Goal: Information Seeking & Learning: Learn about a topic

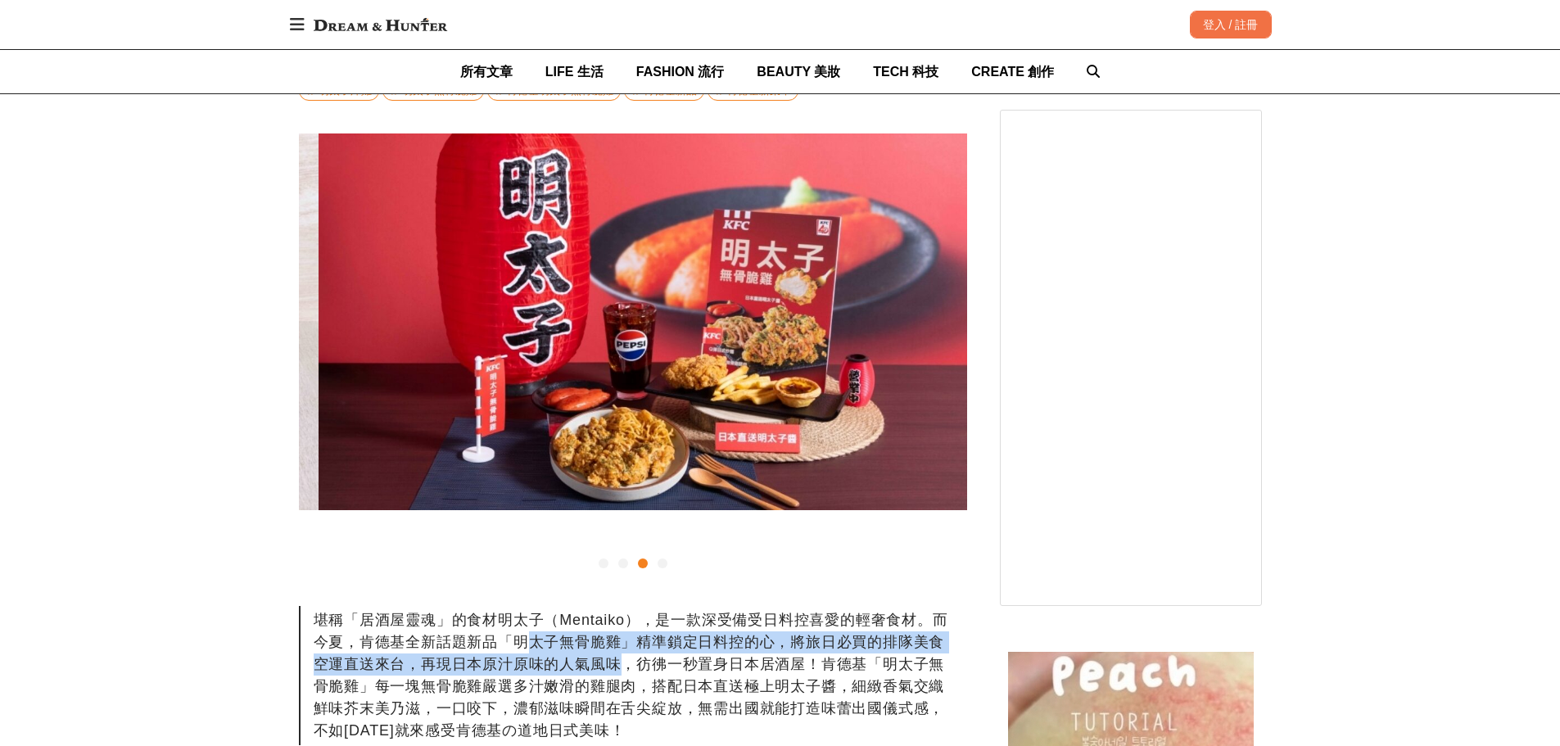
scroll to position [0, 1337]
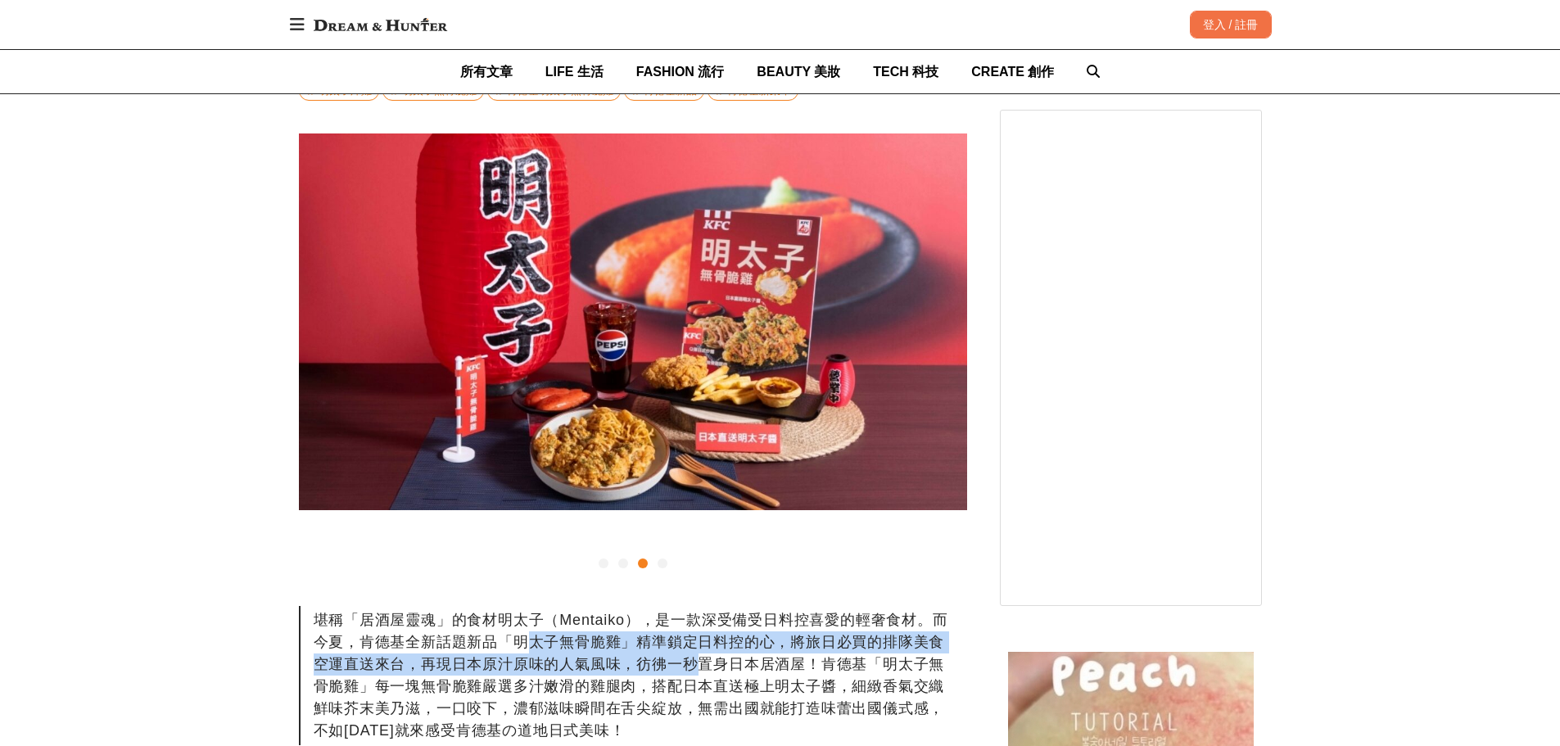
drag, startPoint x: 522, startPoint y: 652, endPoint x: 700, endPoint y: 665, distance: 179.0
click at [700, 665] on div "堪稱「居酒屋靈魂」的食材明太子（Mentaiko），是一款深受備受日料控喜愛的輕奢食材。而今夏，肯德基全新話題新品「明太子無骨脆雞」精準鎖定日料控的心，將旅日…" at bounding box center [633, 675] width 668 height 139
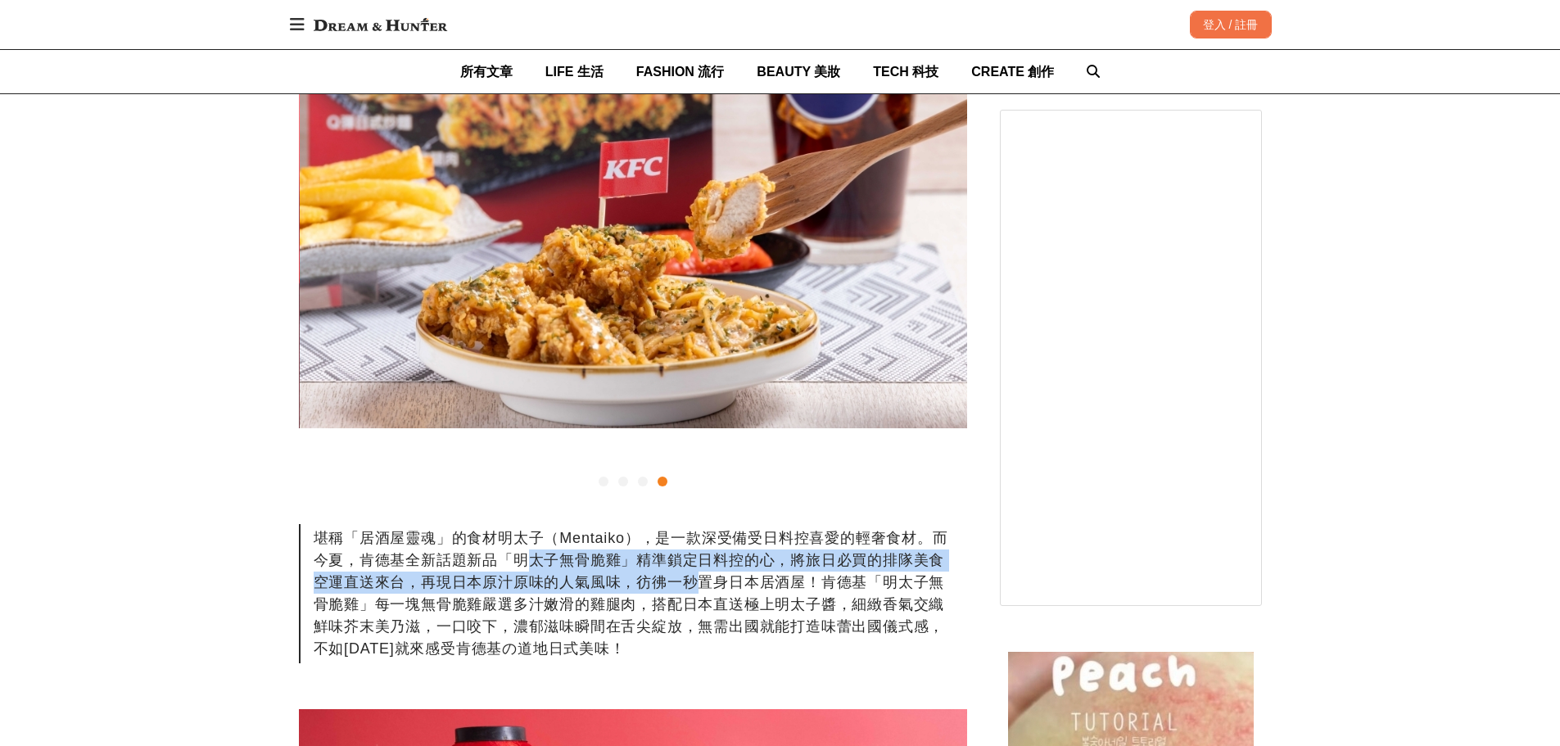
scroll to position [0, 2005]
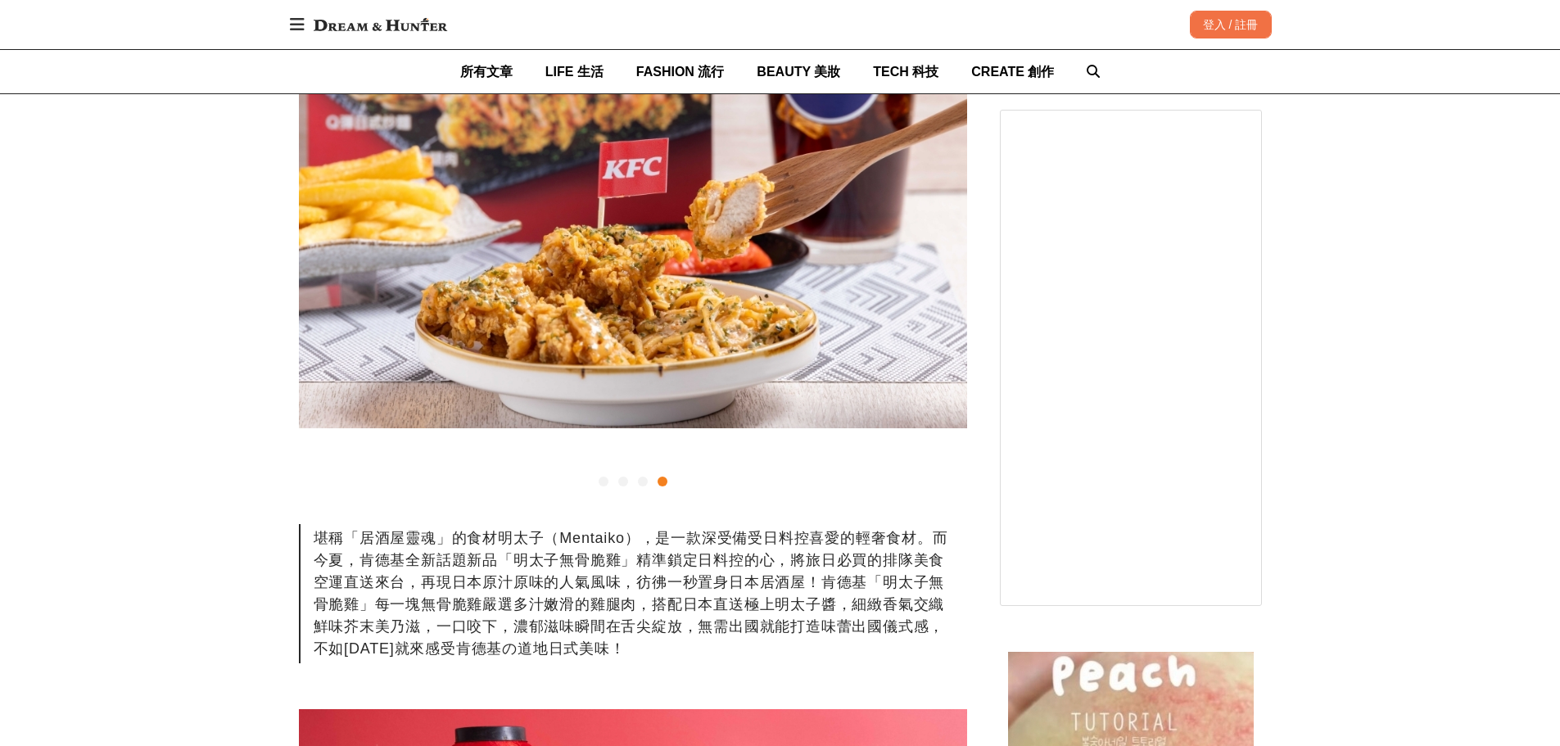
click at [741, 602] on div "堪稱「居酒屋靈魂」的食材明太子（Mentaiko），是一款深受備受日料控喜愛的輕奢食材。而今夏，肯德基全新話題新品「明太子無骨脆雞」精準鎖定日料控的心，將旅日…" at bounding box center [633, 593] width 668 height 139
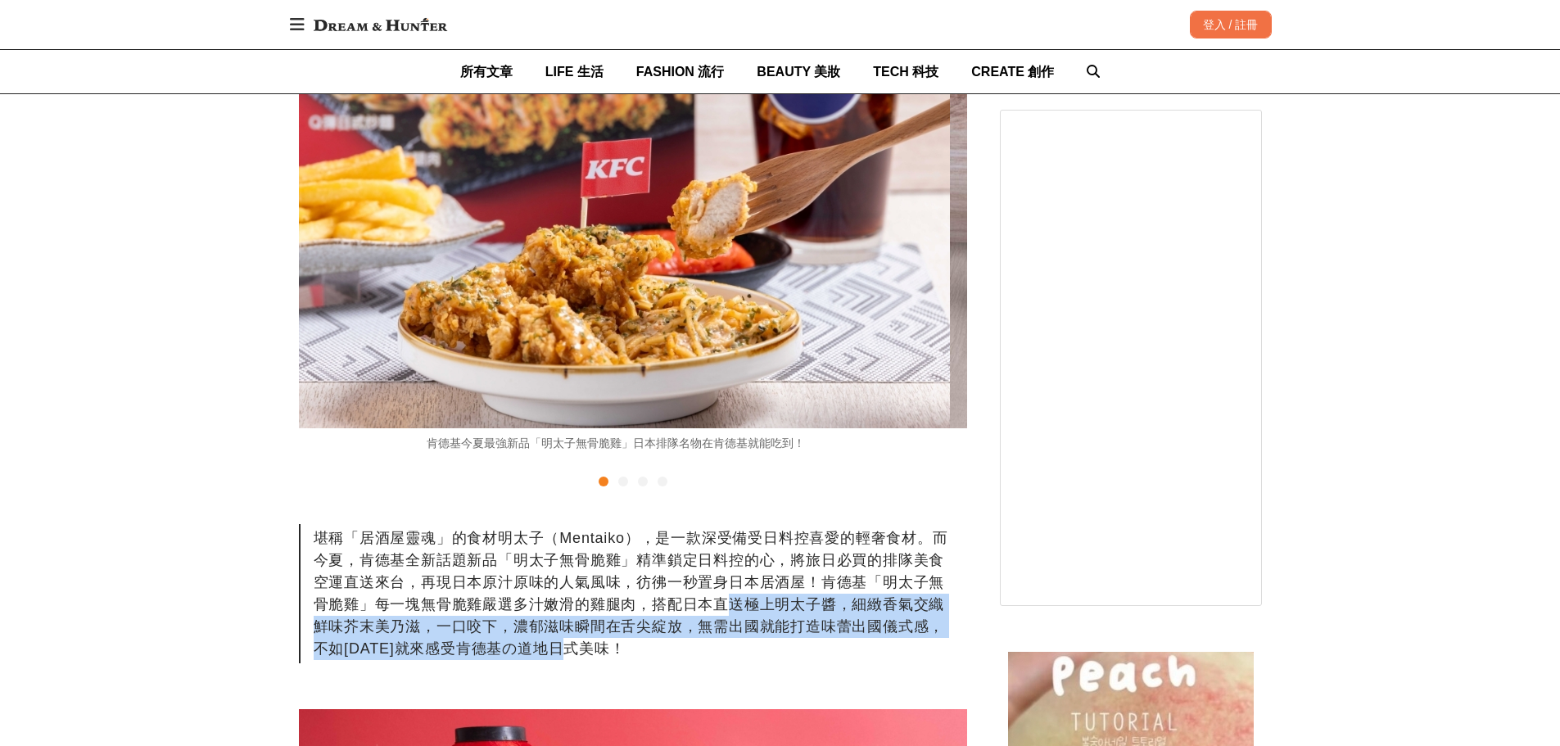
scroll to position [0, 0]
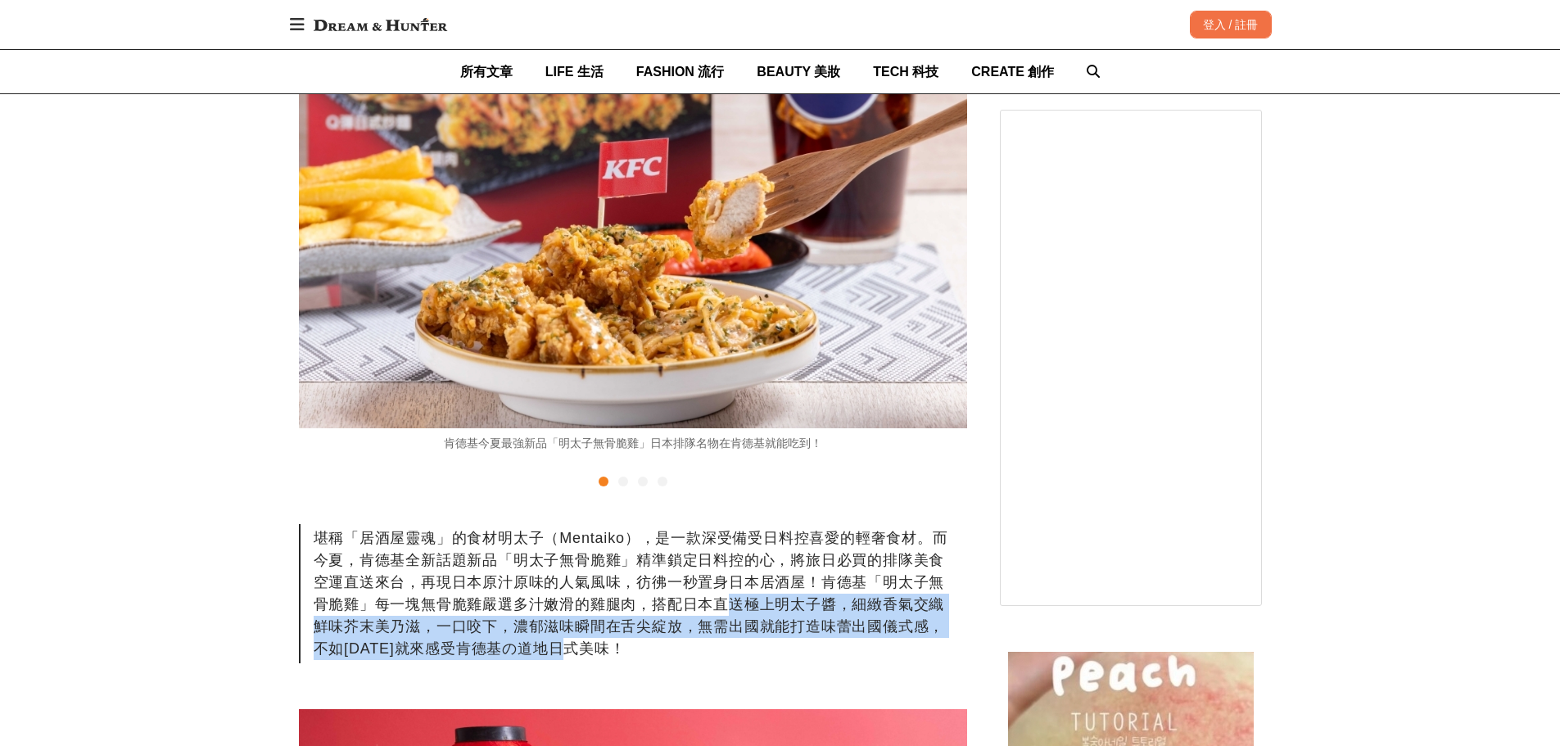
drag, startPoint x: 734, startPoint y: 610, endPoint x: 737, endPoint y: 643, distance: 32.9
click at [737, 643] on div "堪稱「居酒屋靈魂」的食材明太子（Mentaiko），是一款深受備受日料控喜愛的輕奢食材。而今夏，肯德基全新話題新品「明太子無骨脆雞」精準鎖定日料控的心，將旅日…" at bounding box center [633, 593] width 668 height 139
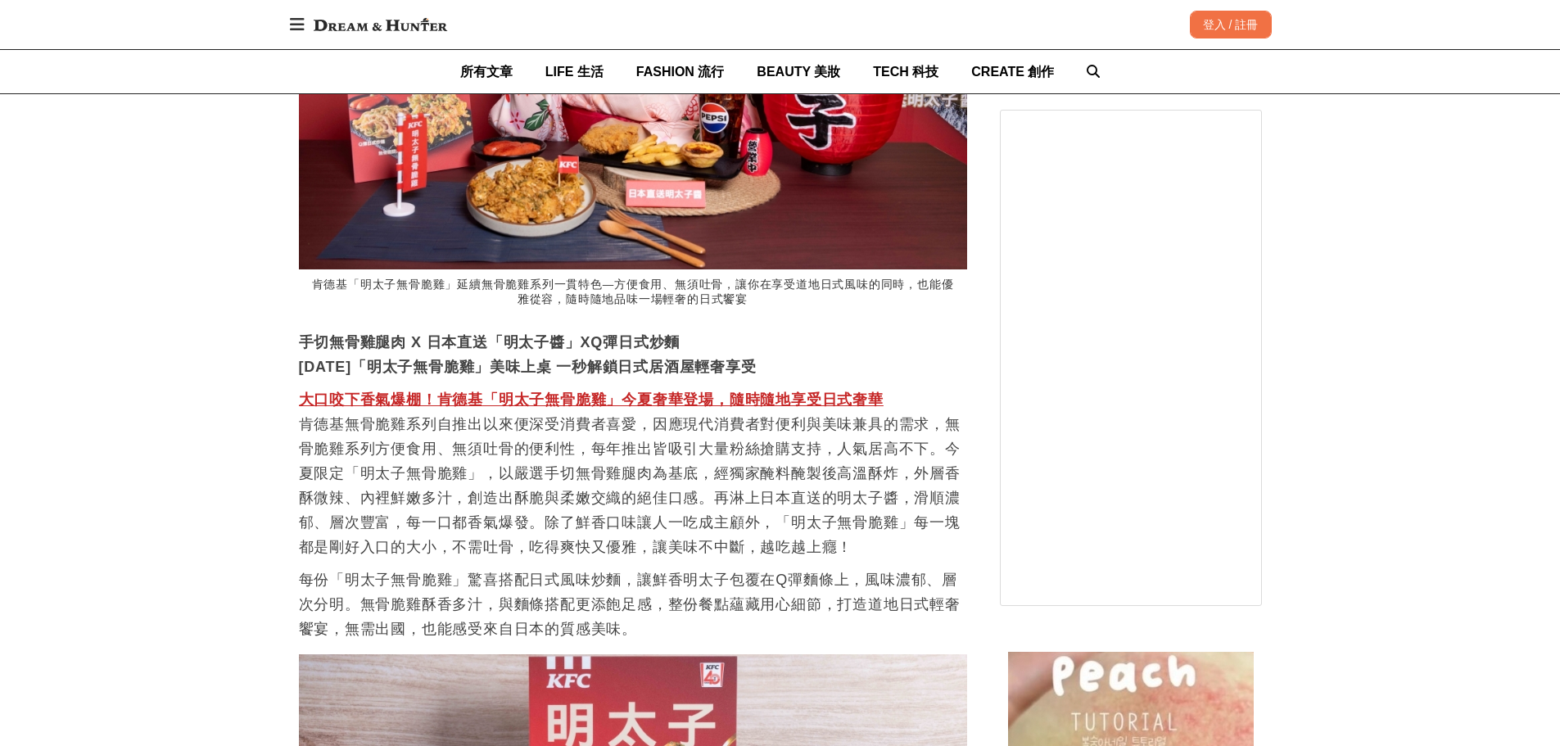
scroll to position [0, 668]
drag, startPoint x: 344, startPoint y: 342, endPoint x: 510, endPoint y: 336, distance: 166.3
click at [510, 336] on strong "手切無骨雞腿肉 X 日本直送「明太子醬」XQ彈日式炒麵" at bounding box center [490, 342] width 382 height 16
click at [509, 433] on p "大口咬下香氣爆棚！[PERSON_NAME]「明太子無骨脆雞」今夏奢華登場，隨時隨地享受日式奢華 肯德基無骨脆雞系列自推出以來便深受消費者喜愛，因應現代消費者…" at bounding box center [633, 473] width 668 height 172
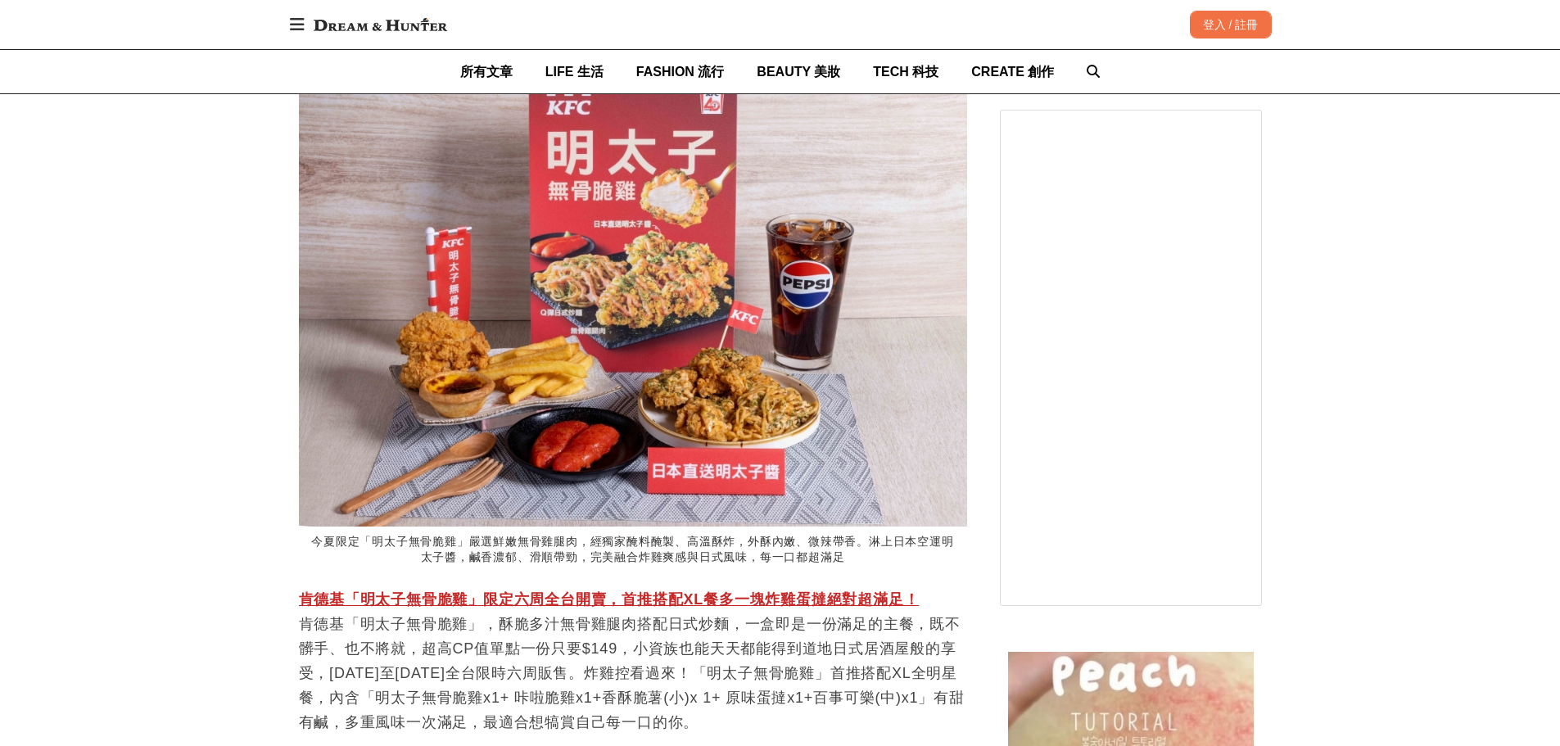
scroll to position [0, 2005]
drag, startPoint x: 411, startPoint y: 545, endPoint x: 696, endPoint y: 563, distance: 285.6
click at [696, 563] on figcaption "今夏限定「明太子無骨脆雞」嚴選鮮嫩無骨雞腿肉，經獨家醃料醃製、高溫酥炸，外酥內嫩、微辣帶香。淋上日本空運明太子醬，鹹香濃郁、滑順帶勁，完美融合炸雞爽感與日式風…" at bounding box center [633, 550] width 668 height 47
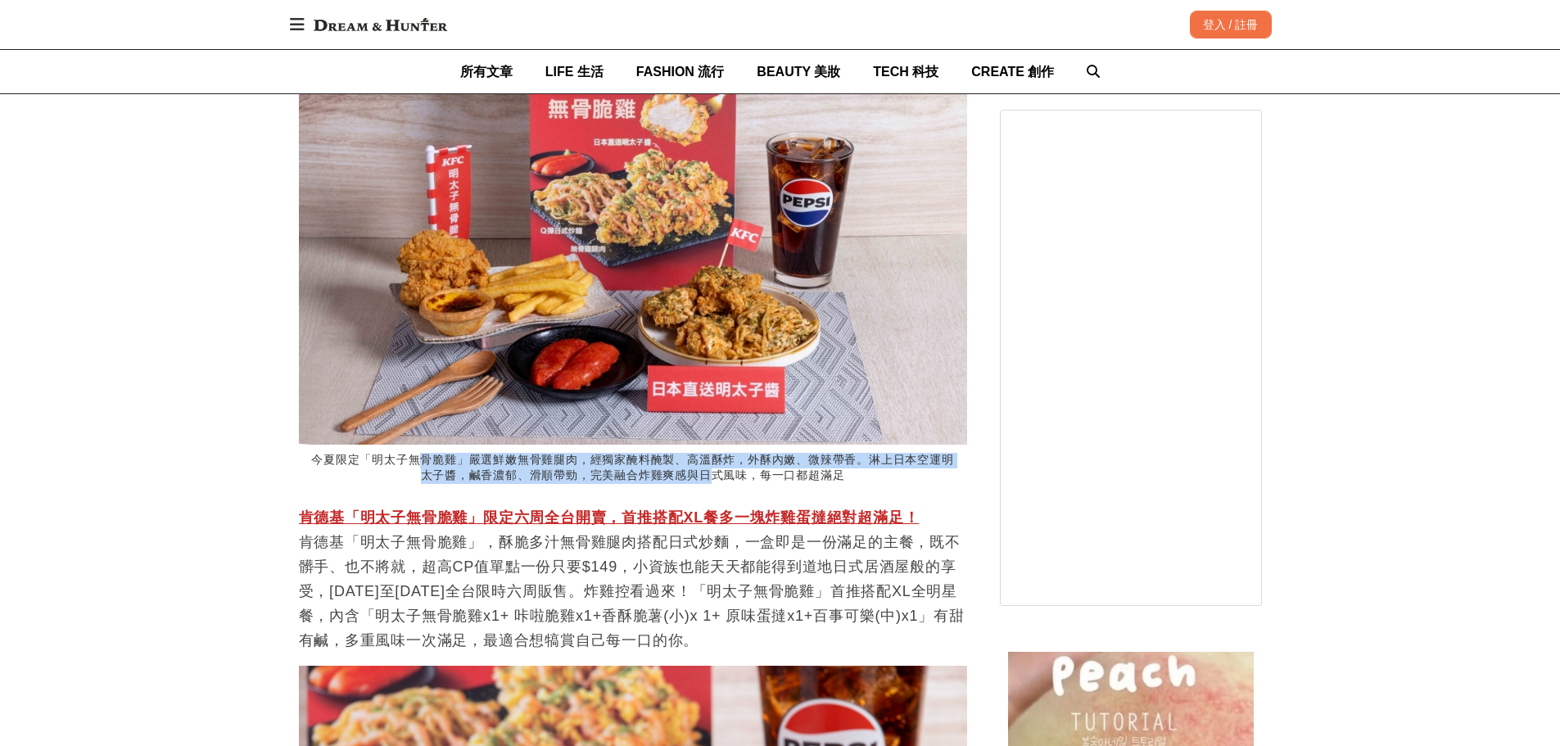
scroll to position [0, 0]
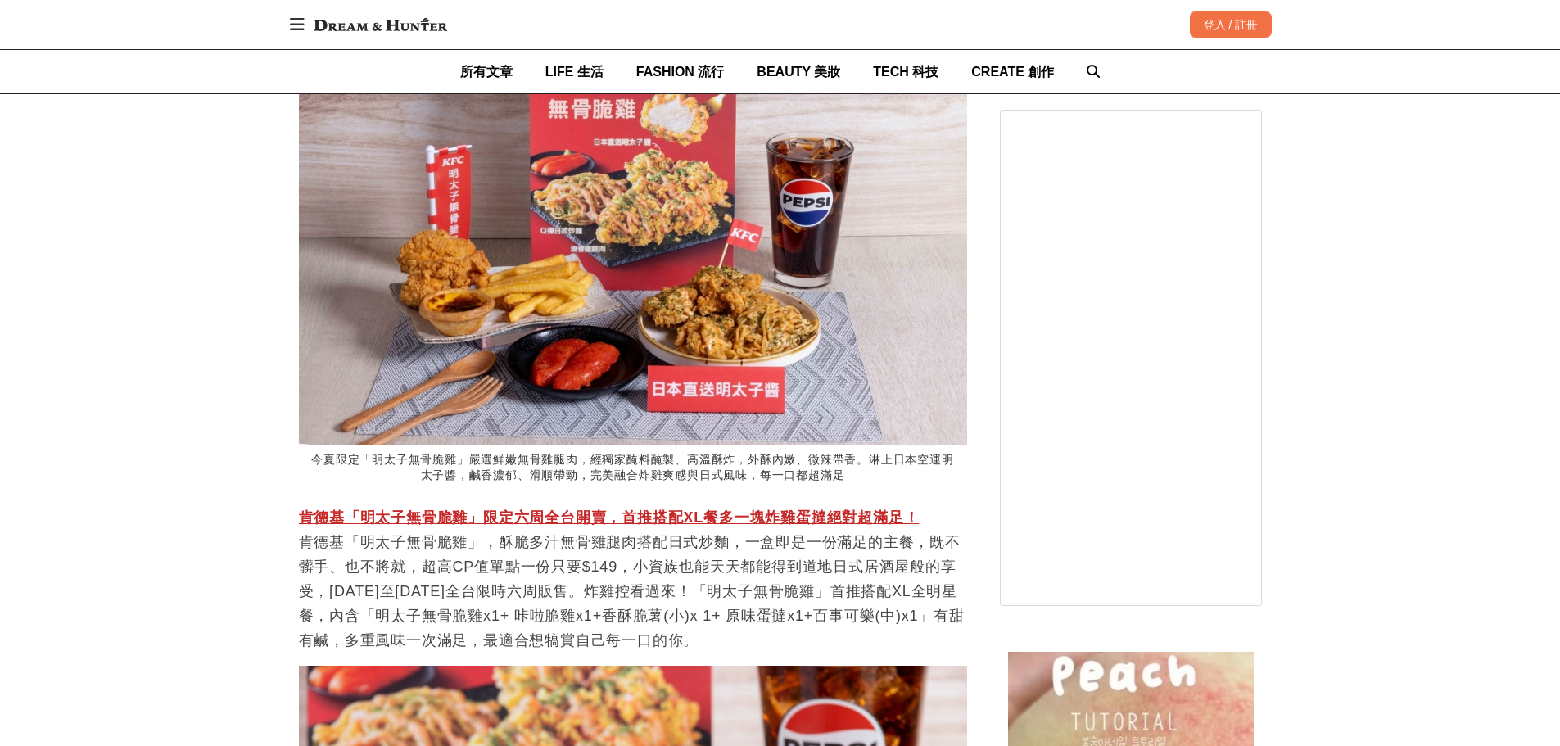
click at [583, 541] on p "肯德基「明太子無骨脆雞」限定六周全台開賣，首推搭配XL餐多一塊炸雞蛋撻絕對超滿足！ 肯德基「明太子無骨脆雞」，酥脆多汁無骨雞腿肉搭配日式炒麵，一盒即是一份滿足…" at bounding box center [633, 578] width 668 height 147
drag, startPoint x: 397, startPoint y: 545, endPoint x: 613, endPoint y: 544, distance: 215.4
click at [613, 544] on p "肯德基「明太子無骨脆雞」限定六周全台開賣，首推搭配XL餐多一塊炸雞蛋撻絕對超滿足！ 肯德基「明太子無骨脆雞」，酥脆多汁無骨雞腿肉搭配日式炒麵，一盒即是一份滿足…" at bounding box center [633, 578] width 668 height 147
